Goal: Browse casually

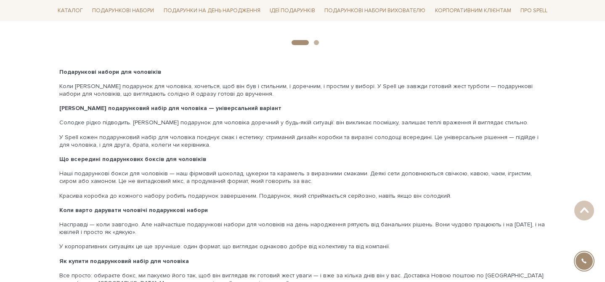
scroll to position [1551, 0]
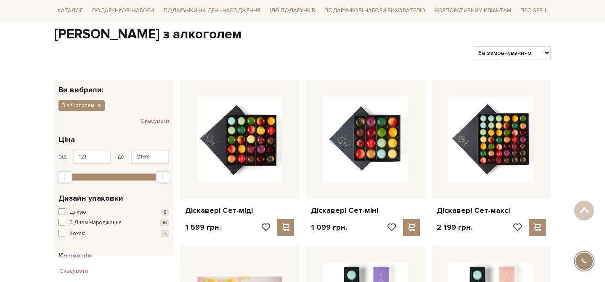
scroll to position [121, 0]
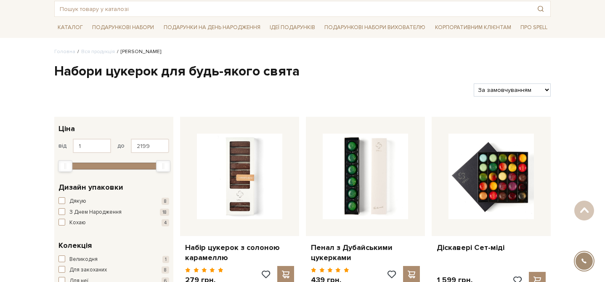
scroll to position [52, 0]
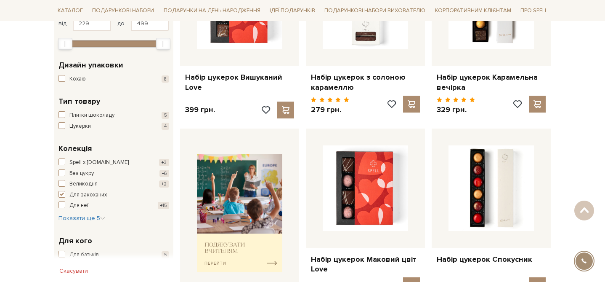
scroll to position [216, 0]
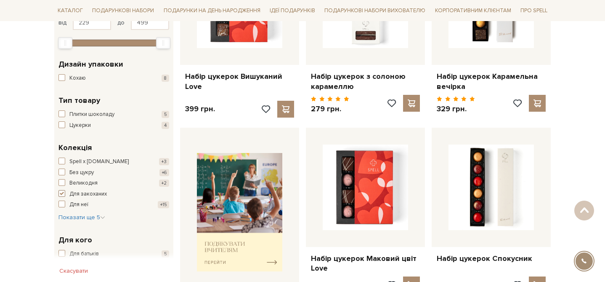
click at [62, 193] on span "button" at bounding box center [62, 193] width 7 height 7
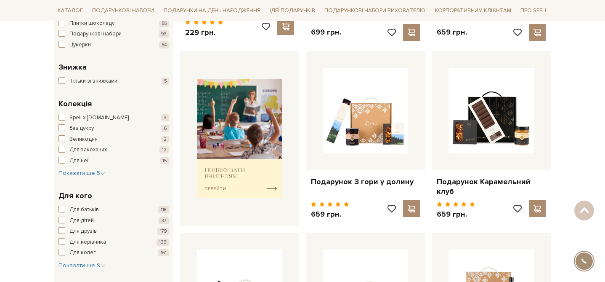
scroll to position [303, 0]
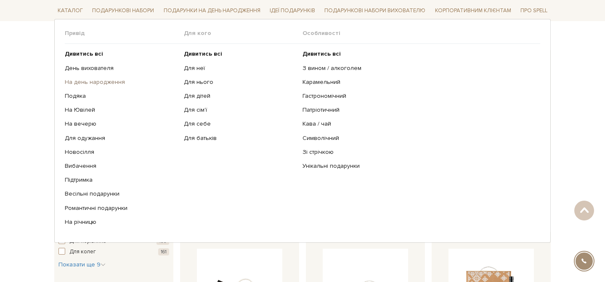
click at [80, 82] on link "На день народження" at bounding box center [121, 82] width 113 height 8
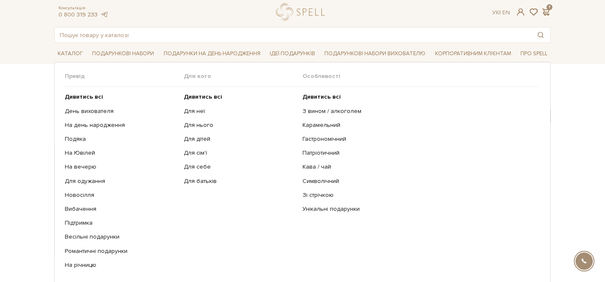
scroll to position [27, 0]
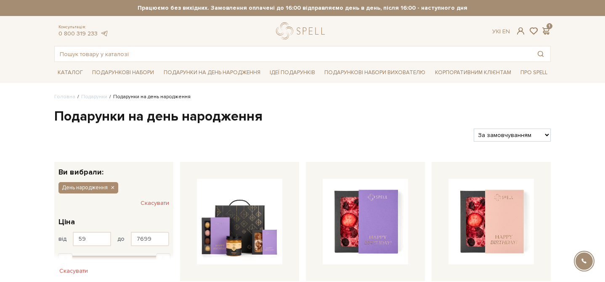
scroll to position [2, 0]
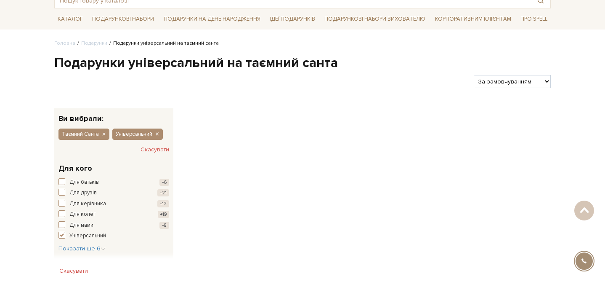
scroll to position [55, 0]
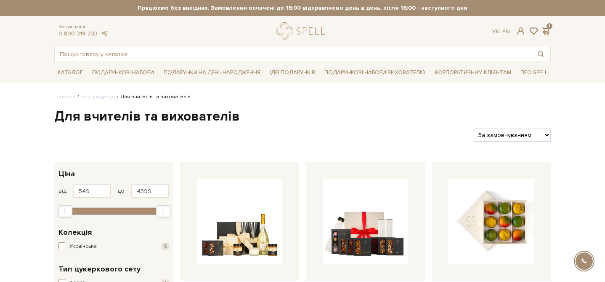
scroll to position [21, 0]
